Goal: Information Seeking & Learning: Find specific fact

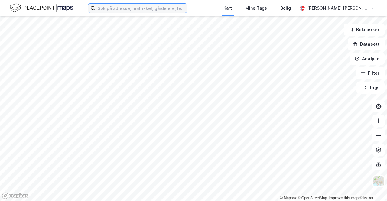
click at [187, 4] on input at bounding box center [141, 8] width 92 height 9
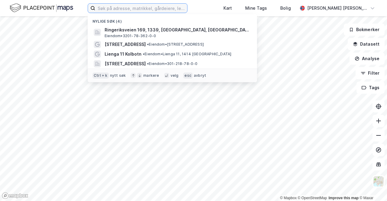
click at [187, 4] on input at bounding box center [141, 8] width 92 height 9
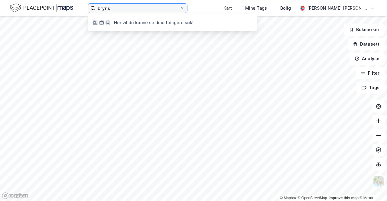
type input "brynsa"
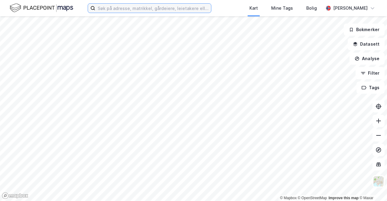
click at [163, 9] on input at bounding box center [153, 8] width 116 height 9
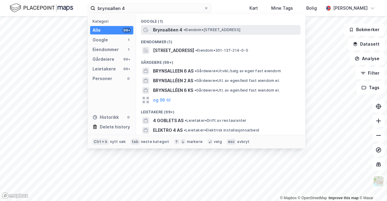
click at [175, 29] on span "Brynsalléen 4" at bounding box center [167, 29] width 29 height 7
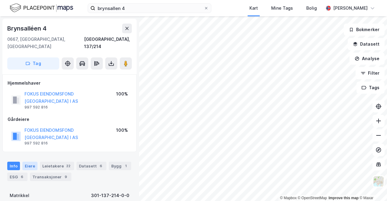
click at [34, 162] on div "Eiere" at bounding box center [29, 166] width 15 height 8
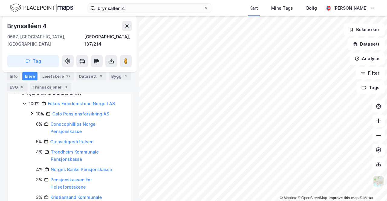
scroll to position [60, 0]
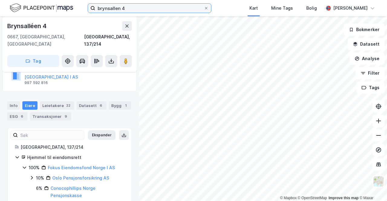
click at [124, 9] on input "brynsallen 4" at bounding box center [149, 8] width 108 height 9
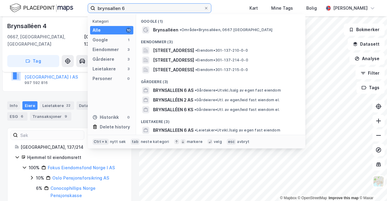
type input "brynsallen 6"
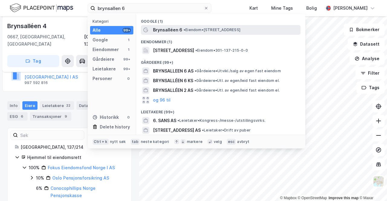
click at [176, 31] on span "Brynsalléen 6" at bounding box center [167, 29] width 29 height 7
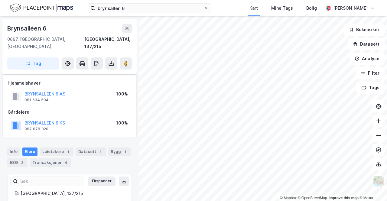
scroll to position [34, 0]
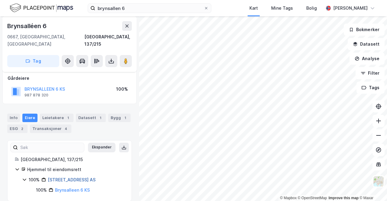
click at [75, 177] on link "[STREET_ADDRESS] AS" at bounding box center [72, 179] width 48 height 5
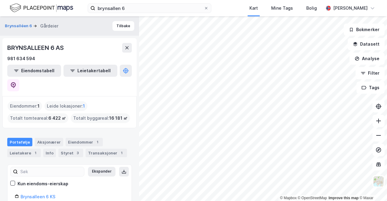
scroll to position [20, 0]
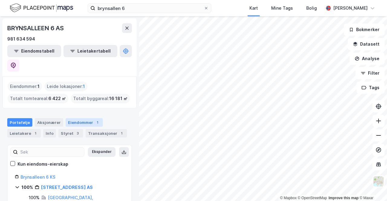
click at [77, 118] on div "Eiendommer 1" at bounding box center [84, 122] width 37 height 8
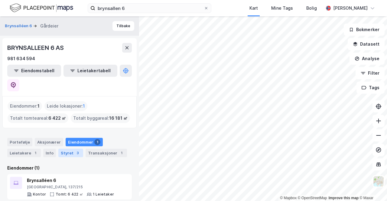
click at [75, 150] on div "3" at bounding box center [78, 153] width 6 height 6
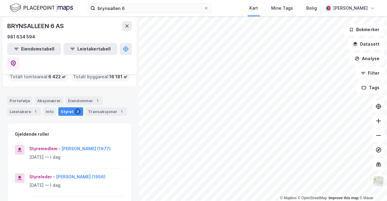
scroll to position [41, 0]
click at [24, 97] on div "Portefølje" at bounding box center [19, 101] width 25 height 8
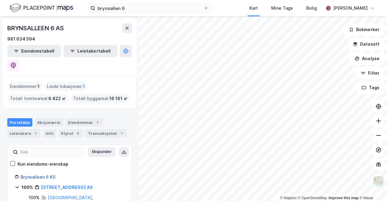
click at [49, 174] on link "Brynsalleen 6 KS" at bounding box center [38, 176] width 35 height 5
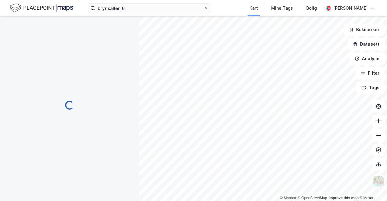
scroll to position [0, 0]
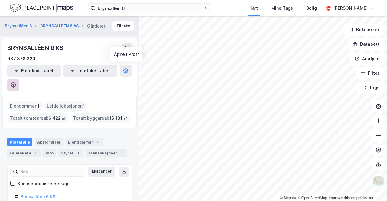
click at [19, 79] on button at bounding box center [13, 85] width 12 height 12
